Goal: Check status: Check status

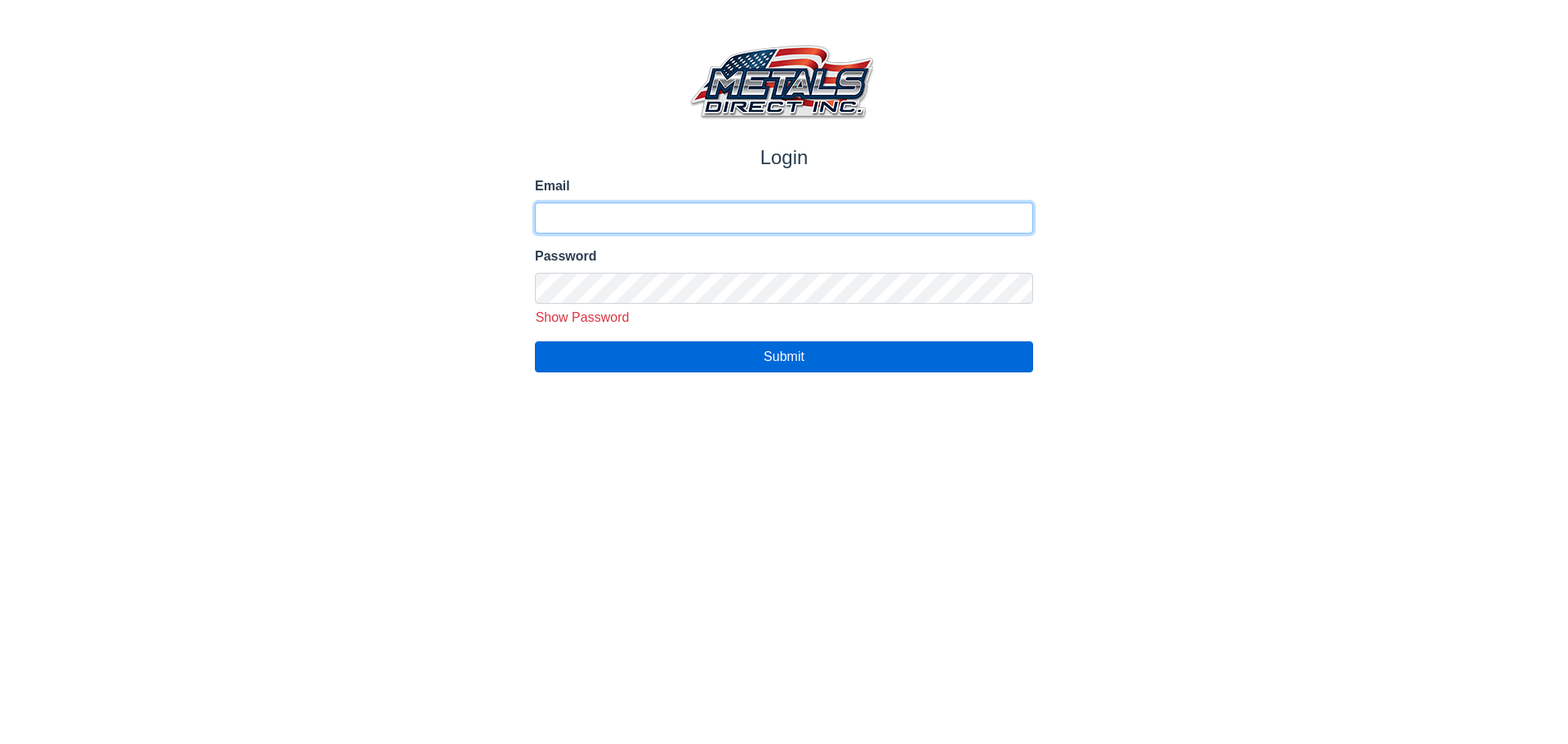
type input "**********"
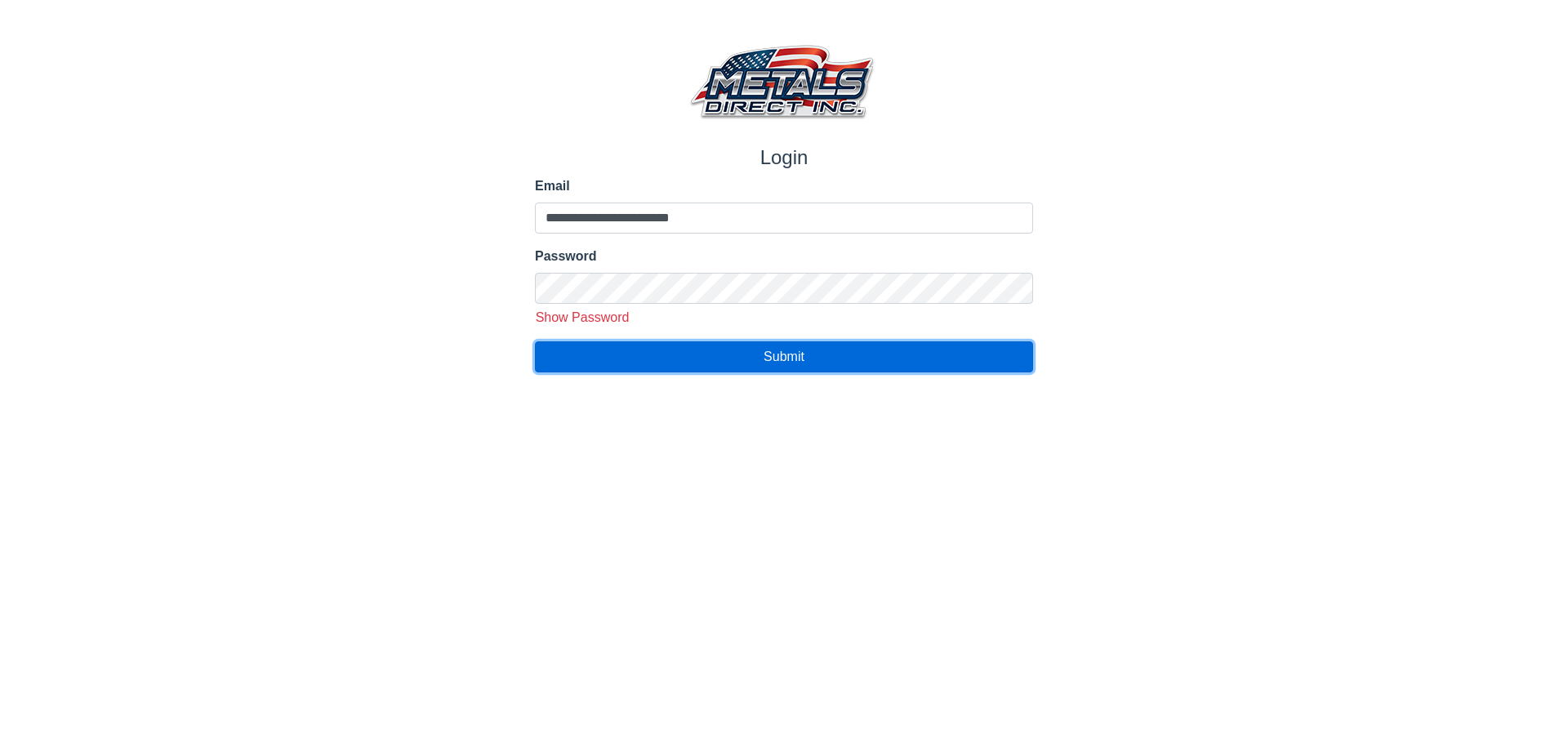
drag, startPoint x: 778, startPoint y: 356, endPoint x: 770, endPoint y: 333, distance: 24.4
click at [777, 354] on span "Submit" at bounding box center [784, 356] width 41 height 14
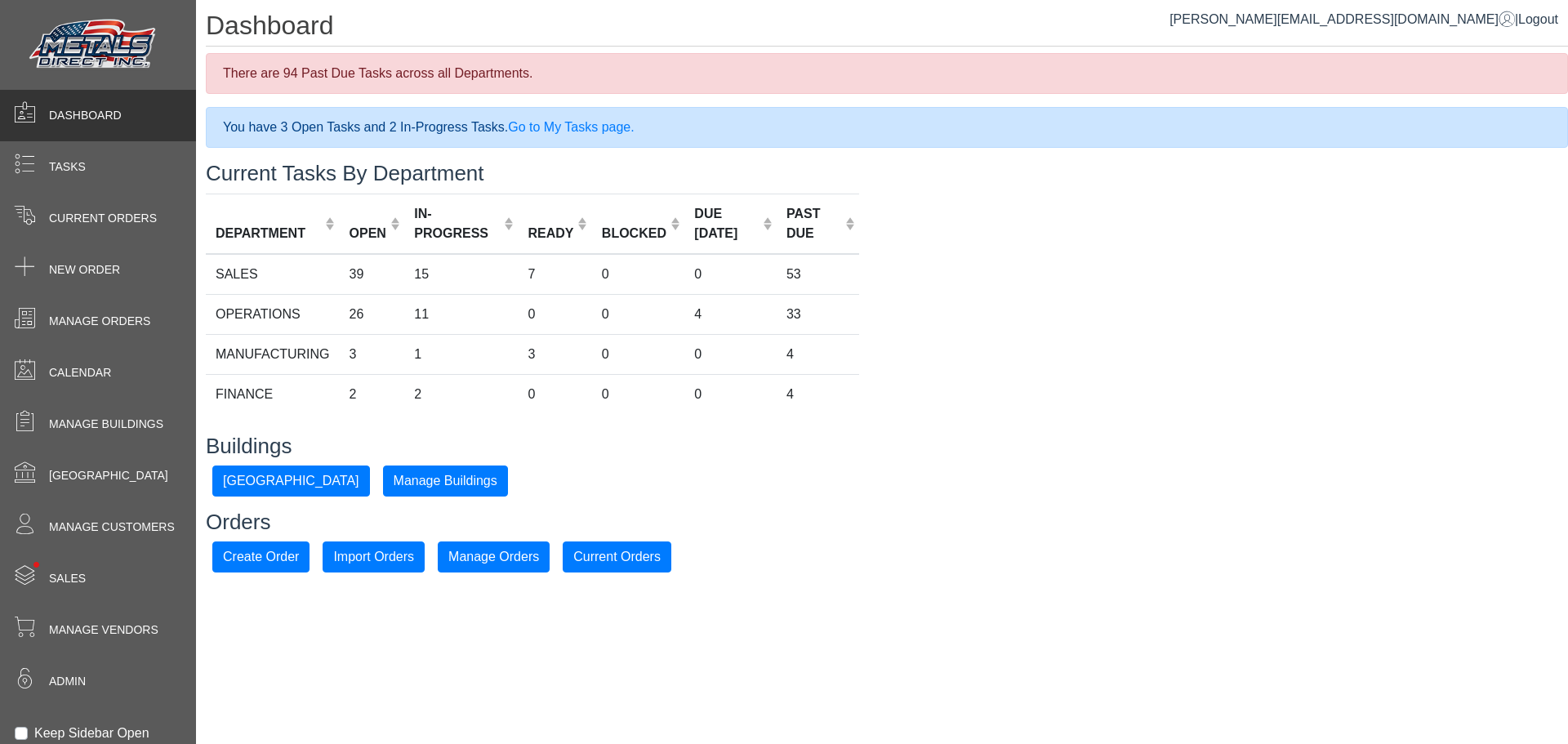
click at [264, 131] on div "You have 3 Open Tasks and 2 In-Progress Tasks. Go to My Tasks page." at bounding box center [886, 127] width 1362 height 41
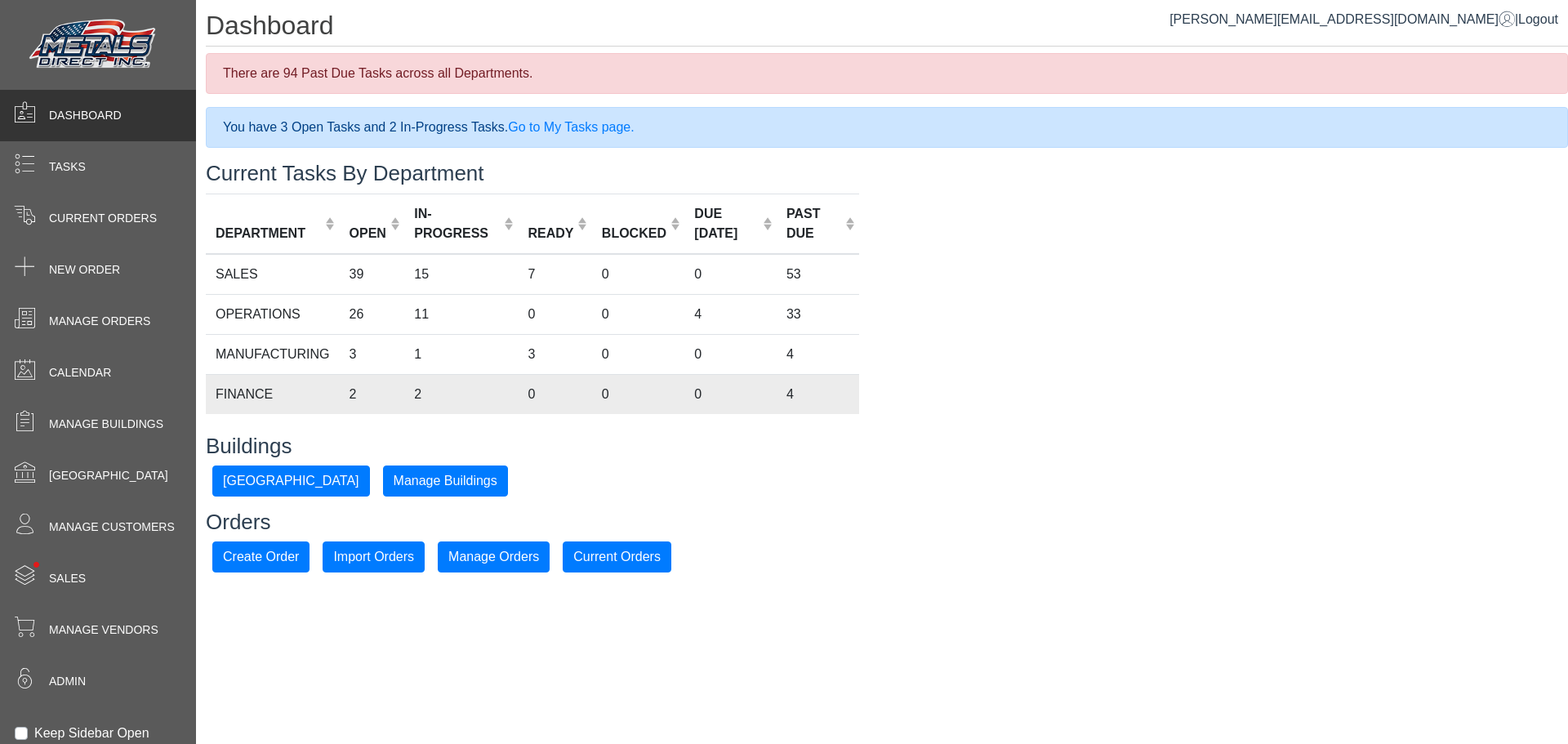
click at [270, 390] on td "FINANCE" at bounding box center [273, 394] width 134 height 40
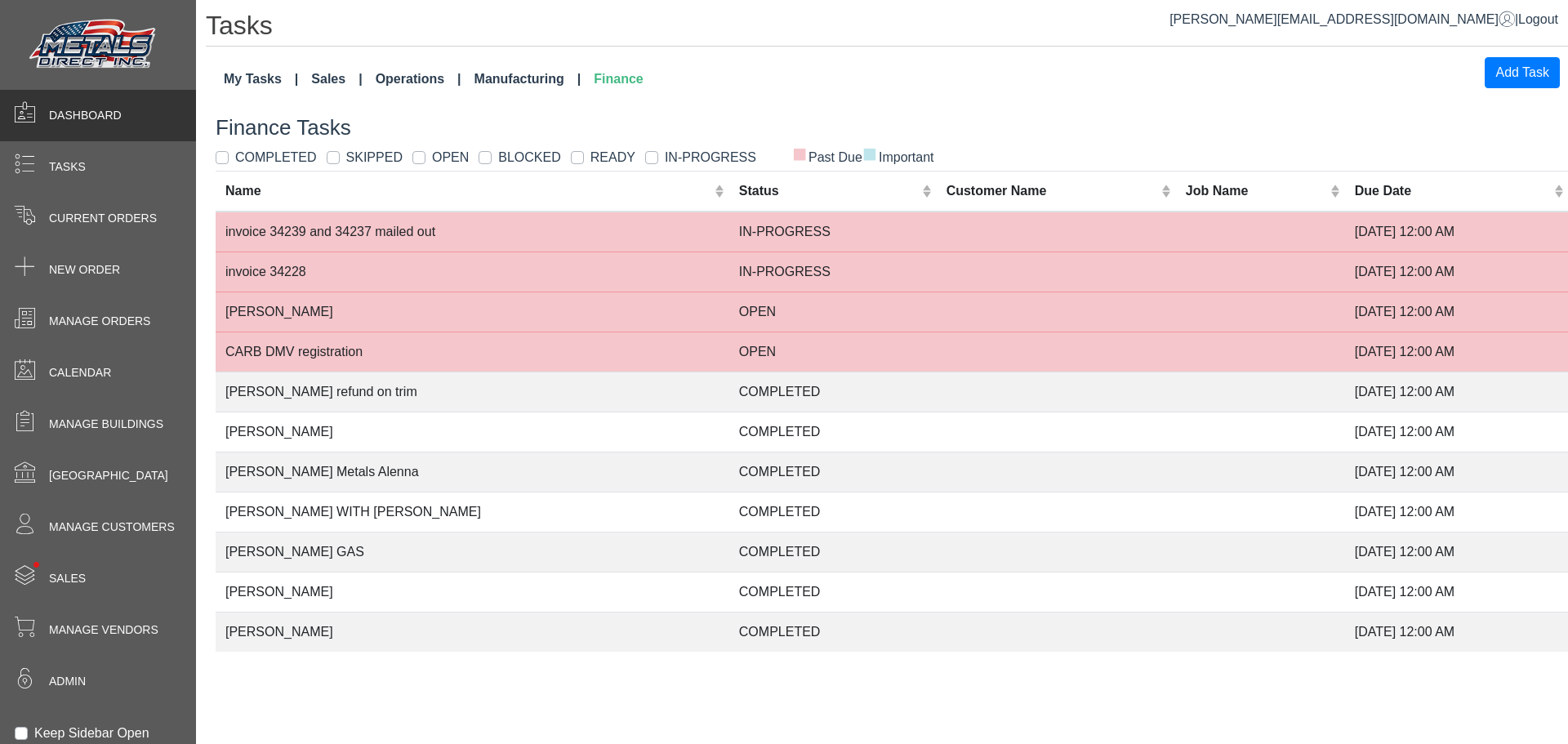
drag, startPoint x: 99, startPoint y: 116, endPoint x: 166, endPoint y: 136, distance: 69.9
click at [101, 115] on span "Dashboard" at bounding box center [86, 115] width 73 height 17
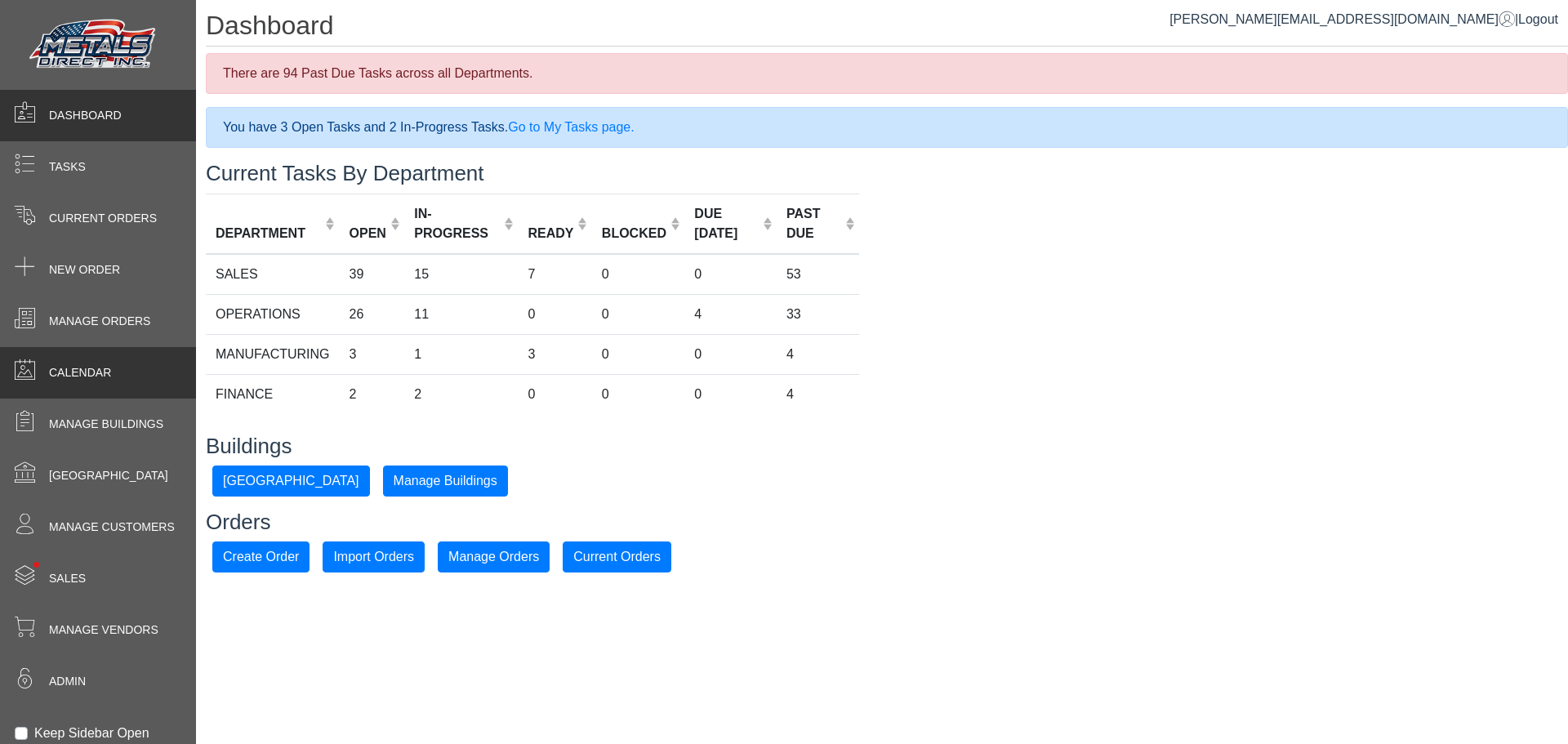
click at [105, 383] on div "Calendar" at bounding box center [98, 372] width 196 height 52
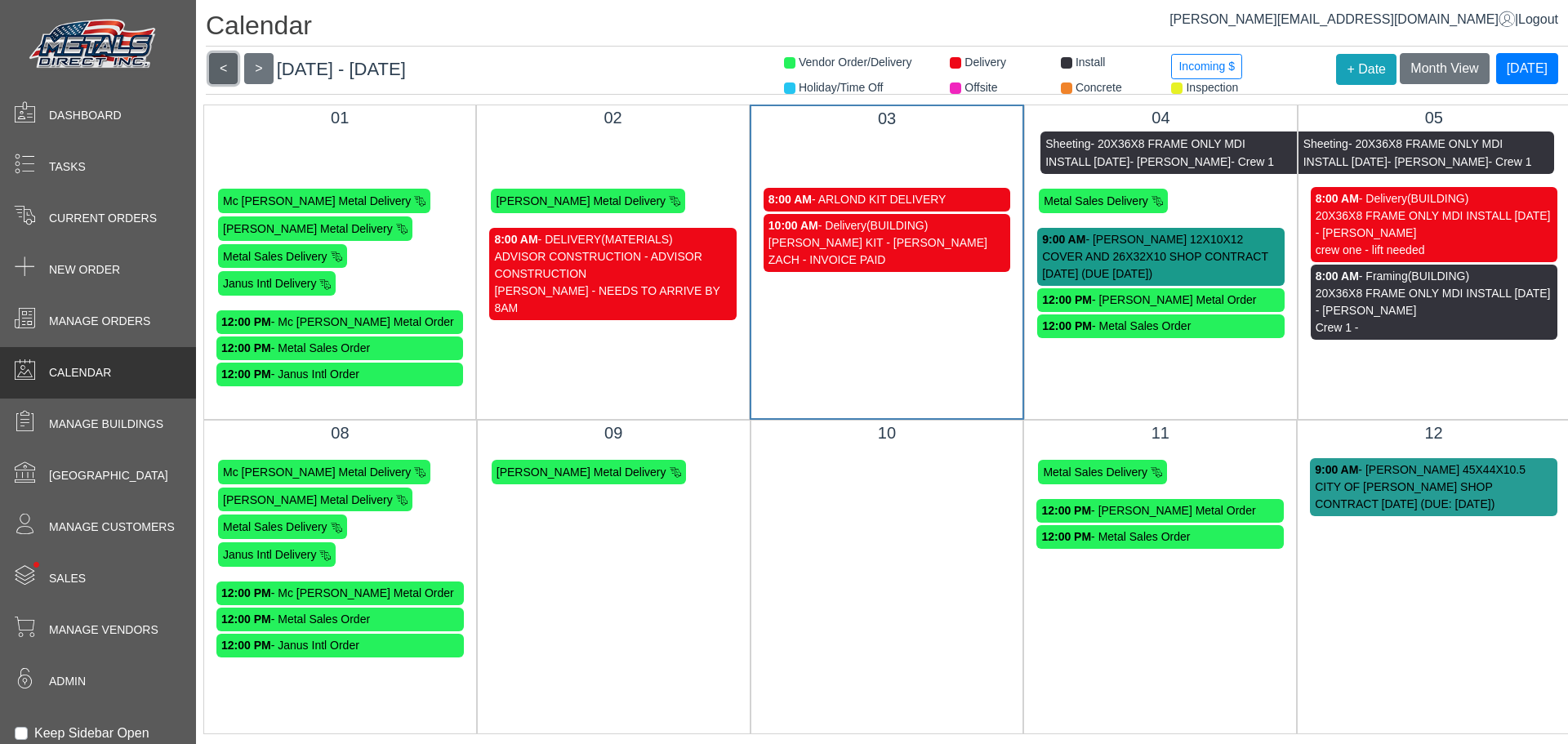
click at [221, 70] on button "<" at bounding box center [224, 69] width 29 height 31
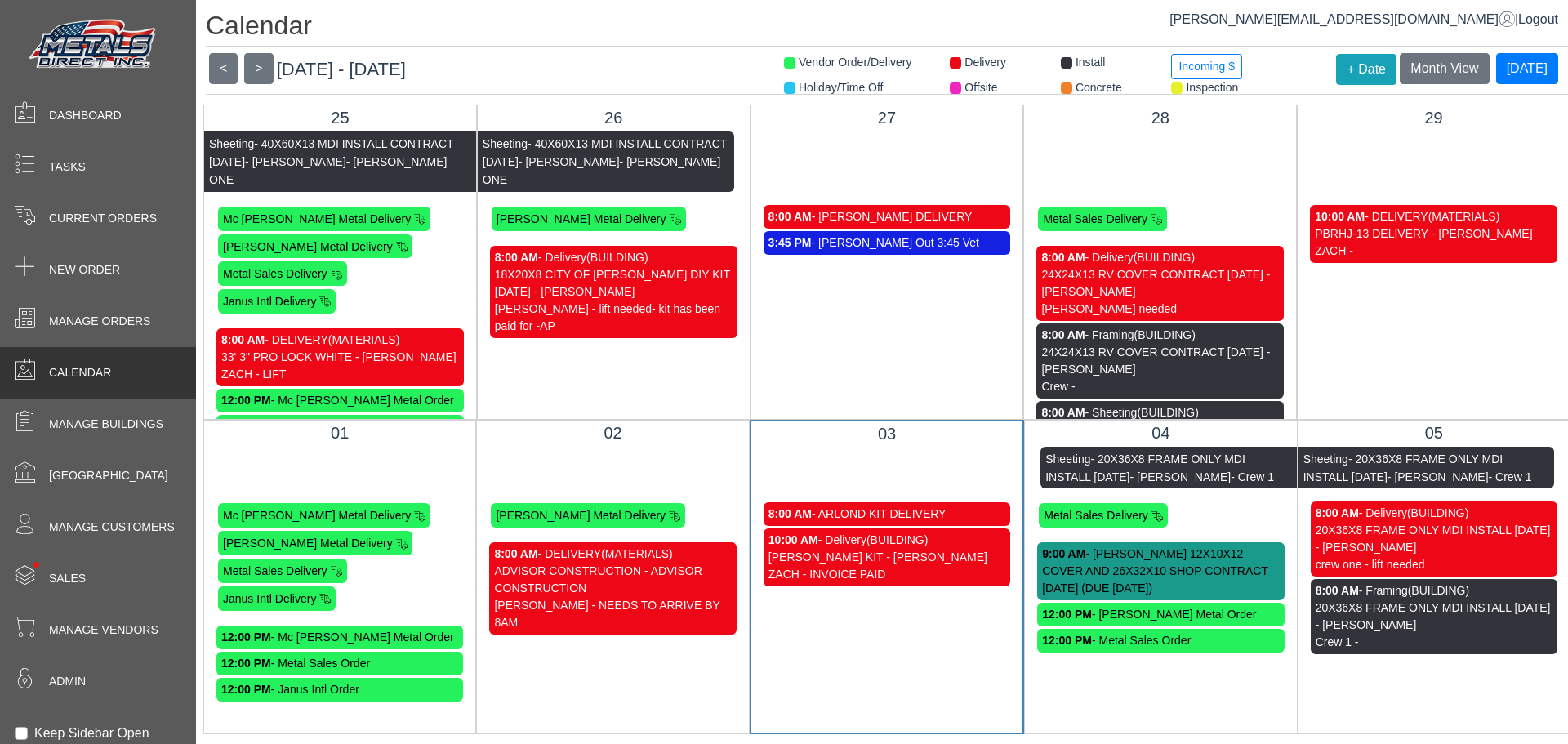
click at [1224, 152] on div "Sheeting - 40X60X13 MDI INSTALL CONTRACT [DATE] - [PERSON_NAME] - [PERSON_NAME]…" at bounding box center [1160, 161] width 272 height 59
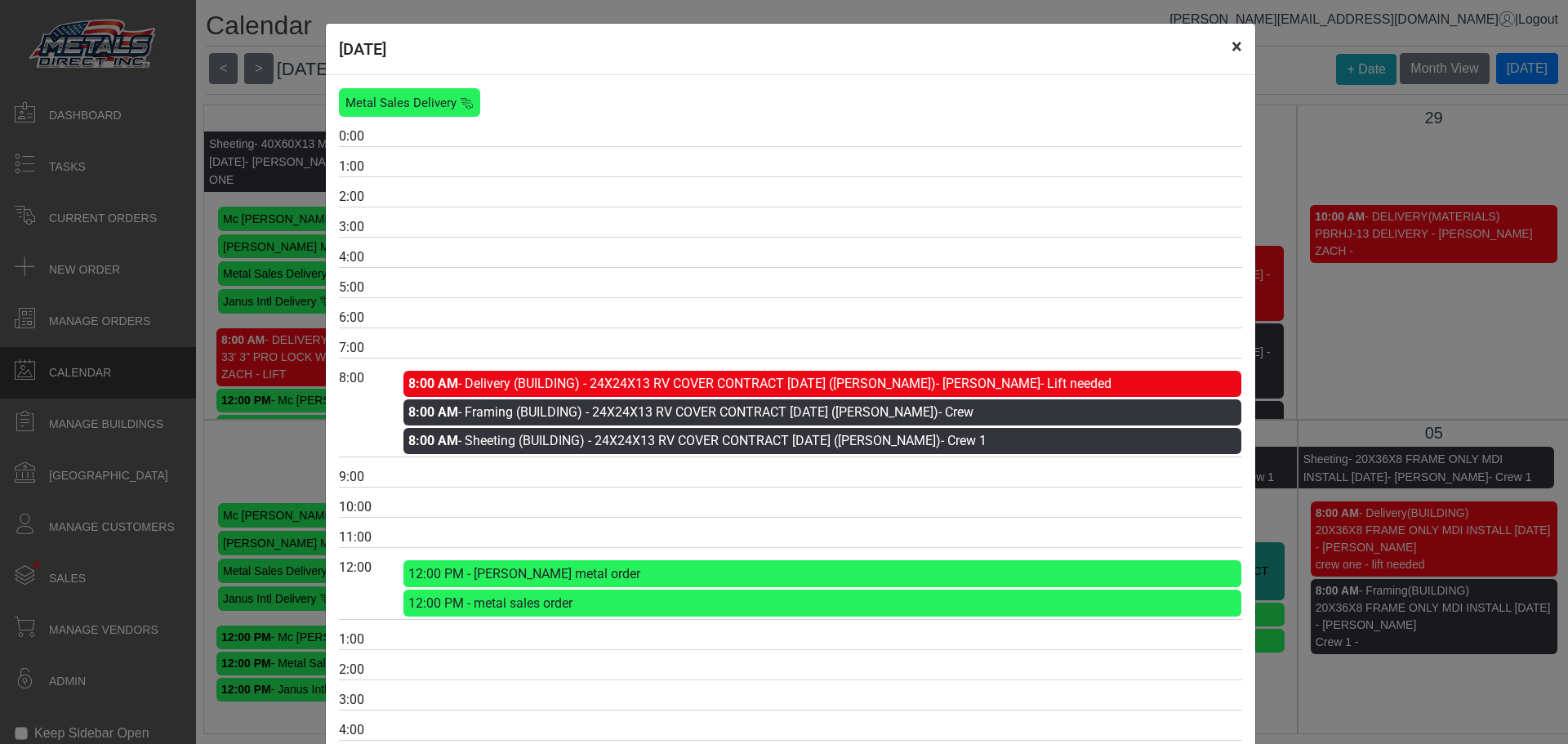
click at [1230, 51] on button "×" at bounding box center [1237, 47] width 36 height 46
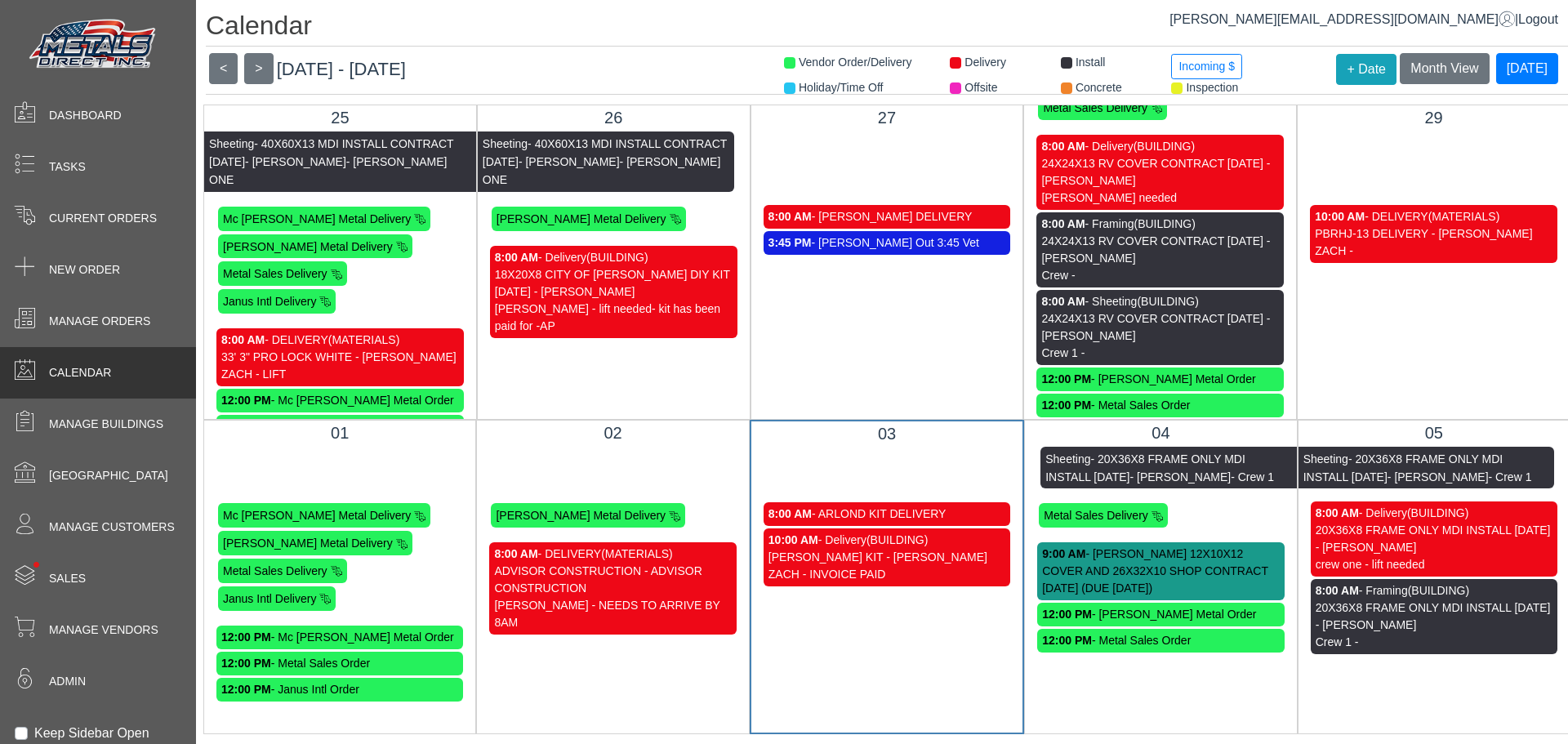
click at [1482, 139] on div "Sheeting - 40X60X13 MDI INSTALL CONTRACT [DATE] - [PERSON_NAME] - [PERSON_NAME]…" at bounding box center [1433, 161] width 272 height 59
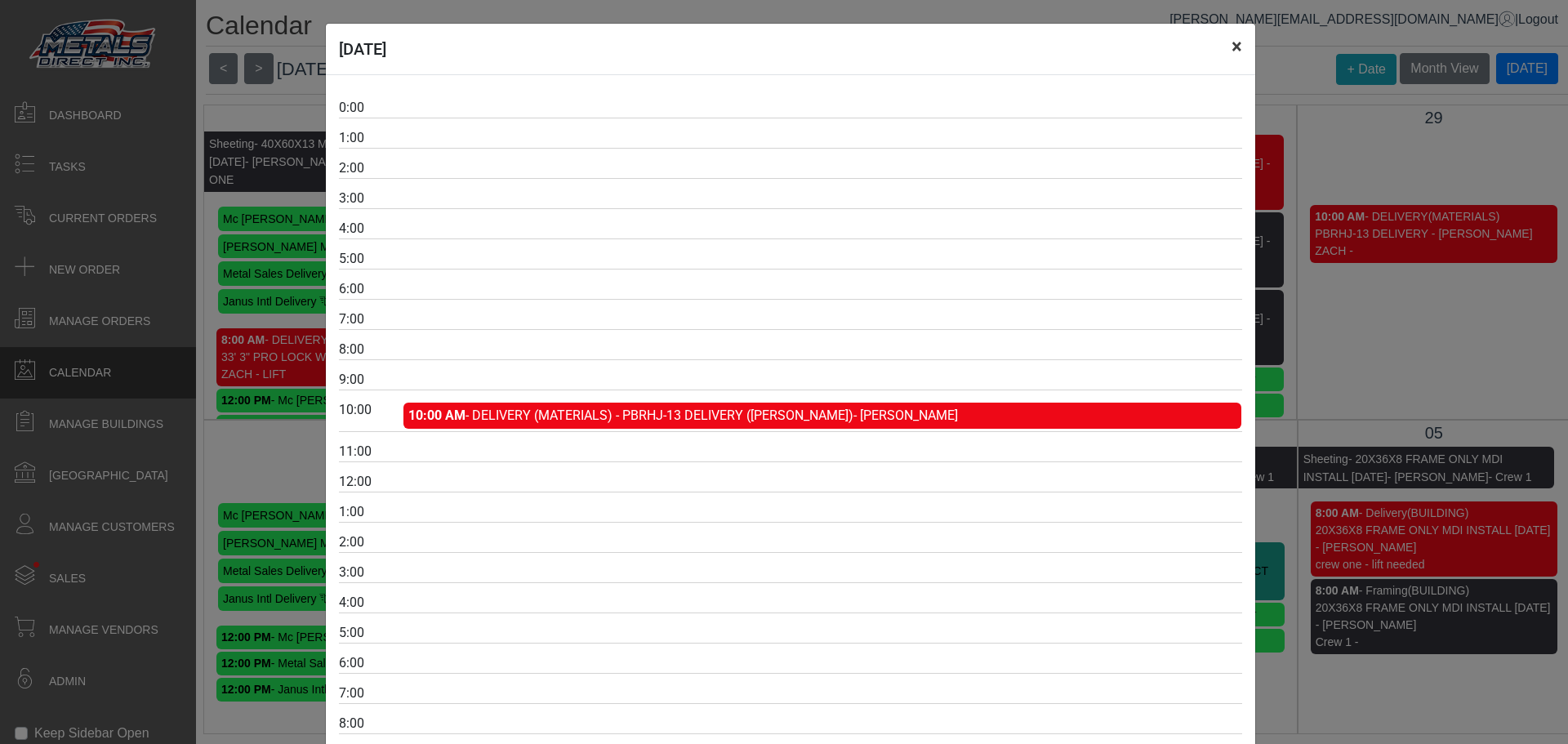
click at [1228, 52] on button "×" at bounding box center [1237, 47] width 36 height 46
